Goal: Task Accomplishment & Management: Manage account settings

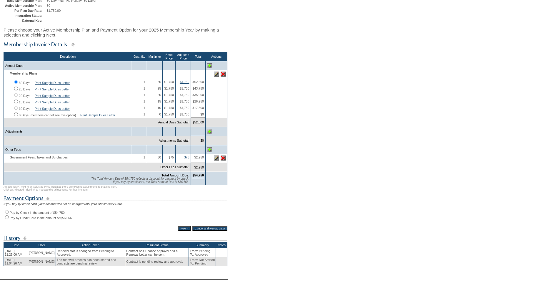
scroll to position [88, 0]
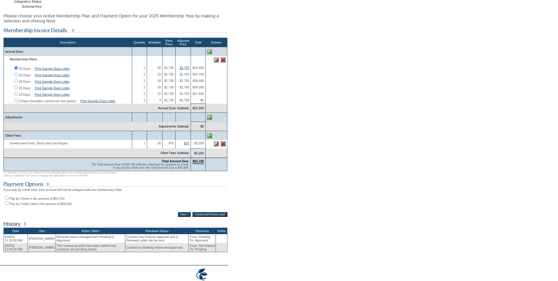
click at [8, 199] on input "Pay by Check in the amount of $54,750" at bounding box center [7, 198] width 4 height 4
radio input "true"
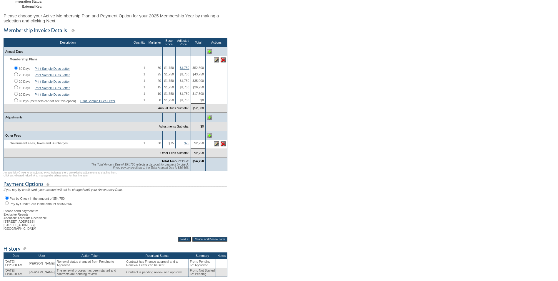
click at [178, 241] on input "Next >" at bounding box center [184, 238] width 13 height 5
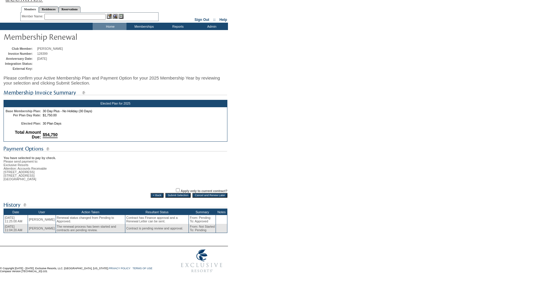
scroll to position [21, 0]
click at [173, 194] on input "Submit Selection" at bounding box center [177, 195] width 25 height 5
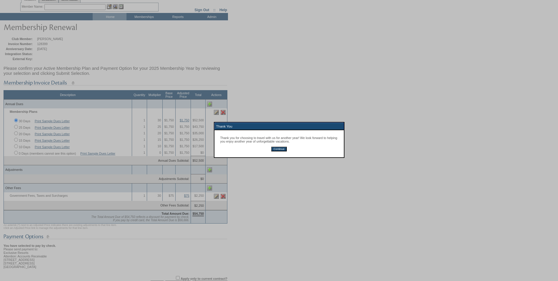
click at [277, 147] on div "Thank you for choosing to travel with us for another year! We look forward to h…" at bounding box center [278, 143] width 129 height 27
click at [279, 149] on input "Continue" at bounding box center [279, 148] width 16 height 5
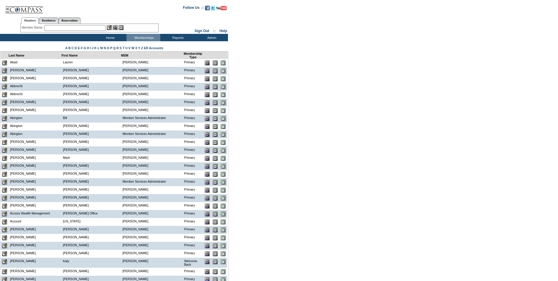
click at [67, 26] on input "text" at bounding box center [74, 28] width 61 height 6
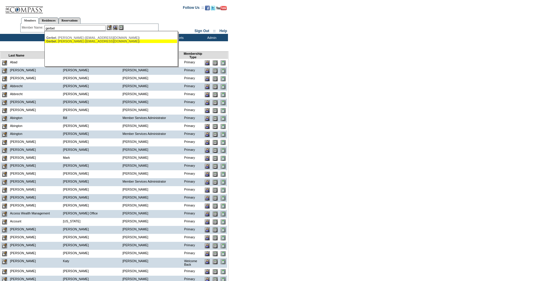
click at [69, 41] on div "Gerbel , Steven (srgerbel@gmail.com)" at bounding box center [110, 41] width 129 height 4
type input "Gerbel, Steven (srgerbel@gmail.com)"
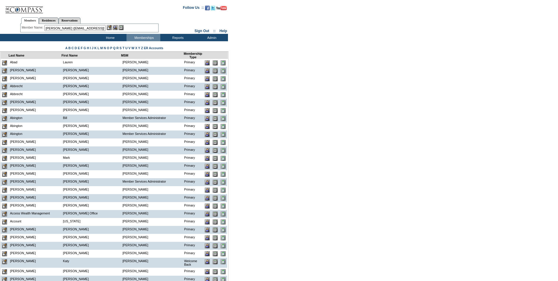
click at [110, 29] on img at bounding box center [109, 27] width 5 height 5
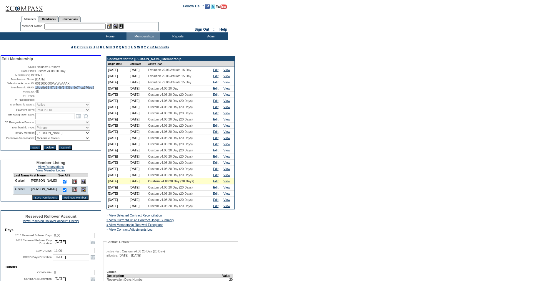
drag, startPoint x: 59, startPoint y: 95, endPoint x: 35, endPoint y: 91, distance: 24.2
click at [35, 89] on td "16de8e83-87b2-4bf3-938a-9e74ca376ea9" at bounding box center [67, 88] width 65 height 4
copy span "16de8e83-87b2-4bf3-938a-9e74ca376ea9"
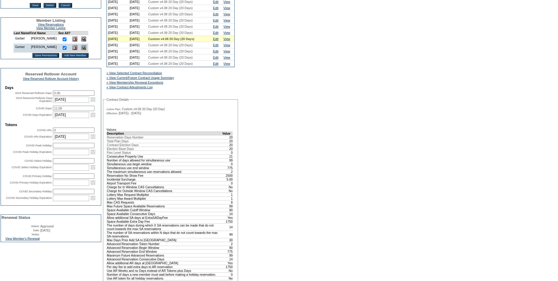
scroll to position [206, 0]
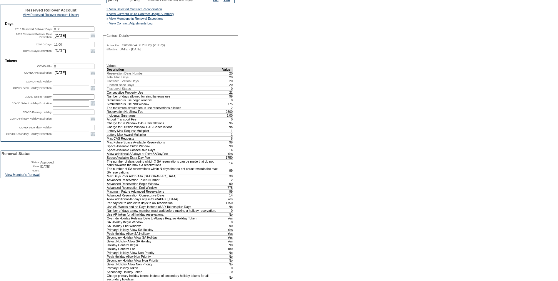
drag, startPoint x: 28, startPoint y: 199, endPoint x: 47, endPoint y: 206, distance: 19.6
click at [28, 176] on link "View Member's Renewal" at bounding box center [22, 175] width 34 height 4
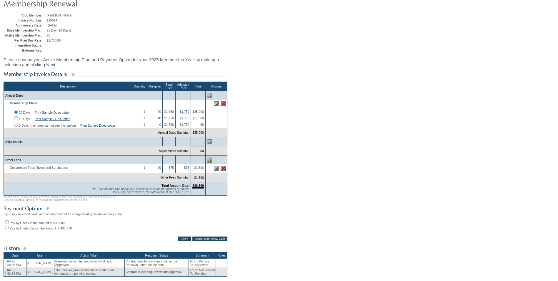
scroll to position [59, 0]
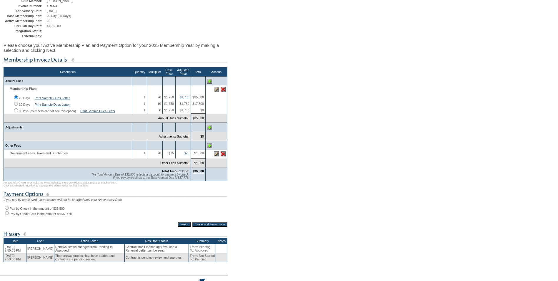
click at [6, 209] on input "Pay by Check in the amount of $36,500" at bounding box center [7, 208] width 4 height 4
radio input "true"
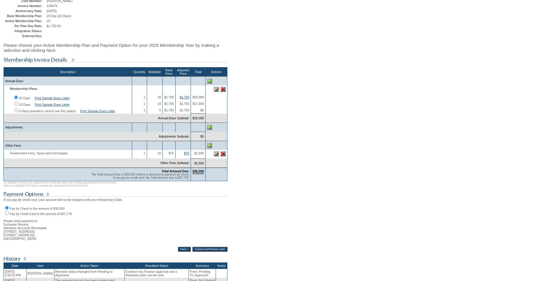
click at [178, 251] on input "Next >" at bounding box center [184, 248] width 13 height 5
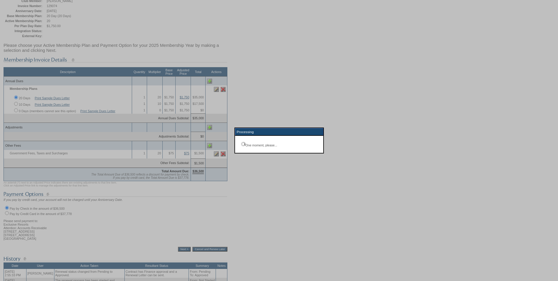
scroll to position [21, 0]
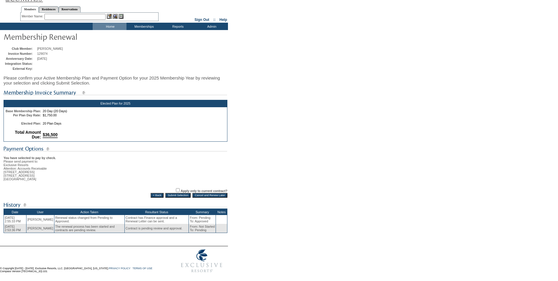
click at [179, 193] on input "Submit Selection" at bounding box center [177, 195] width 25 height 5
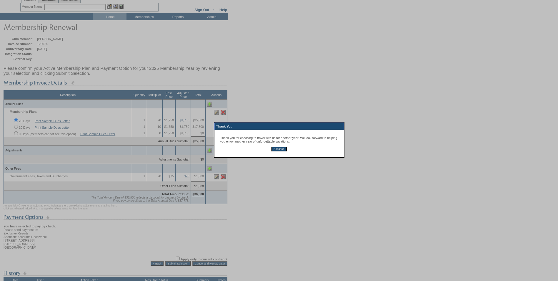
click at [276, 149] on input "Continue" at bounding box center [279, 148] width 16 height 5
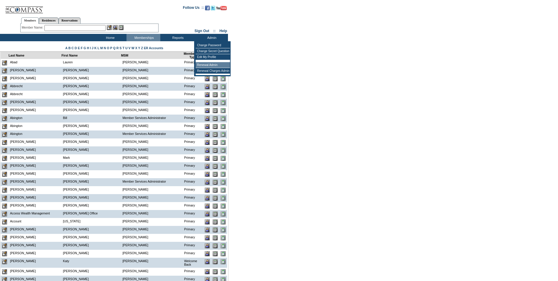
click at [215, 66] on td "Renewal Admin" at bounding box center [213, 65] width 34 height 6
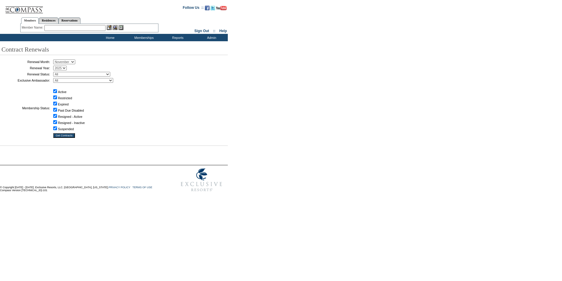
click at [75, 61] on select "January February March April May June July August September October November De…" at bounding box center [64, 61] width 22 height 5
select select "10"
click at [55, 59] on select "January February March April May June July August September October November De…" at bounding box center [64, 61] width 22 height 5
click at [110, 75] on select "All Not Started Pending Approved Election Made Election Changed No Response Man…" at bounding box center [81, 74] width 57 height 5
select select "5"
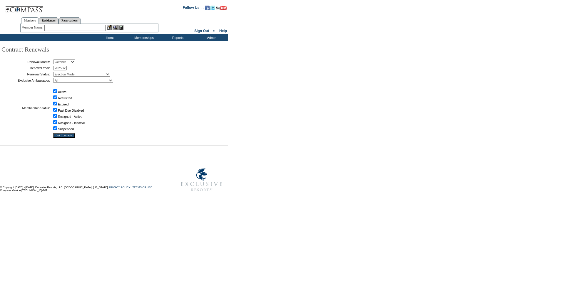
click at [55, 72] on select "All Not Started Pending Approved Election Made Election Changed No Response Man…" at bounding box center [81, 74] width 57 height 5
click at [71, 136] on input "Get Contracts" at bounding box center [64, 135] width 22 height 5
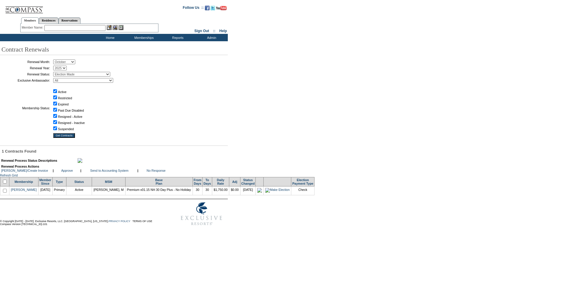
click at [110, 74] on select "All Not Started Pending Approved Election Made Election Changed No Response Man…" at bounding box center [81, 74] width 57 height 5
click at [55, 72] on select "All Not Started Pending Approved Election Made Election Changed No Response Man…" at bounding box center [81, 74] width 57 height 5
click at [69, 136] on input "Get Contracts" at bounding box center [64, 135] width 22 height 5
